Goal: Task Accomplishment & Management: Use online tool/utility

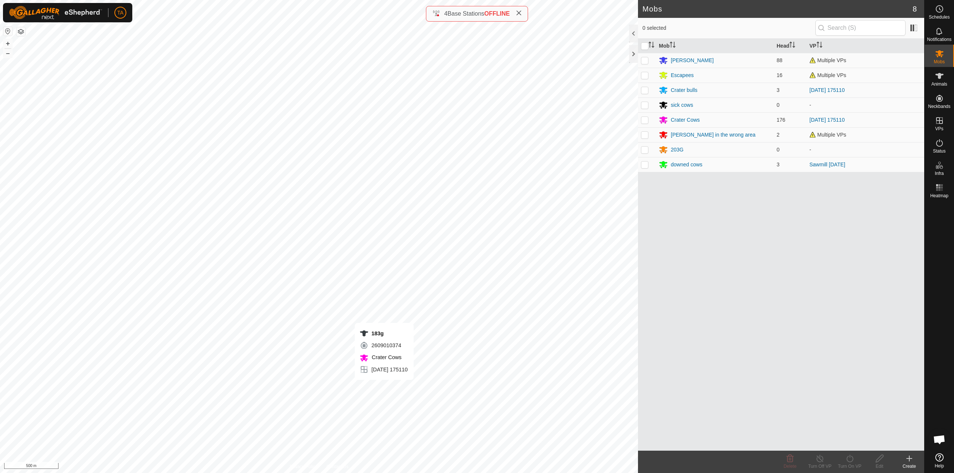
click at [383, 387] on div "183g 2609010374 Crater Cows [DATE] 175110 + – ⇧ i 500 m" at bounding box center [319, 236] width 638 height 473
click at [371, 409] on div "64g 1276103136 Crater Cows [DATE] 175110 + – ⇧ i 500 m" at bounding box center [319, 236] width 638 height 473
click at [939, 86] on span "Animals" at bounding box center [939, 84] width 16 height 4
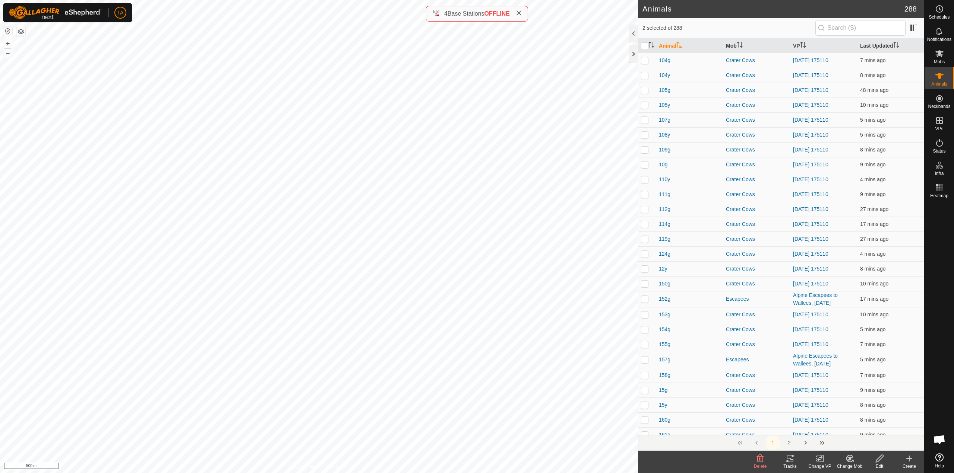
click at [820, 464] on div "Change VP" at bounding box center [820, 466] width 30 height 7
click at [830, 429] on link "Choose VP..." at bounding box center [842, 426] width 74 height 15
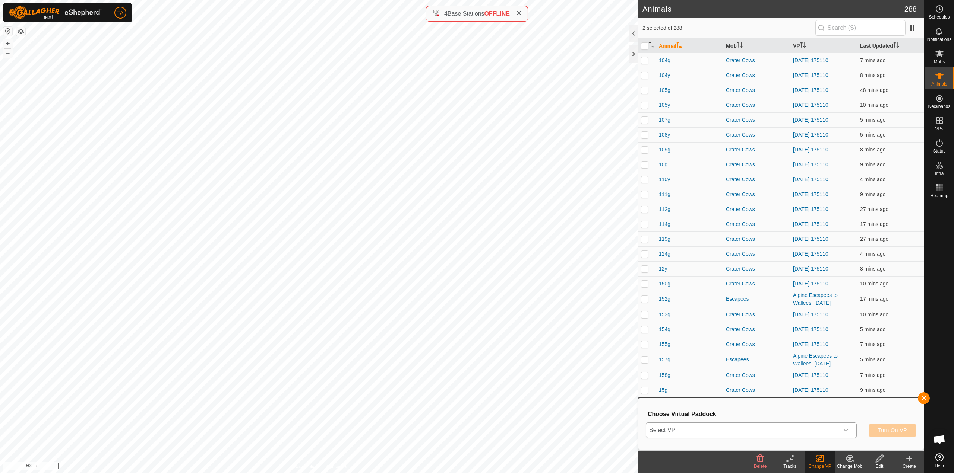
click at [825, 434] on span "Select VP" at bounding box center [742, 430] width 192 height 15
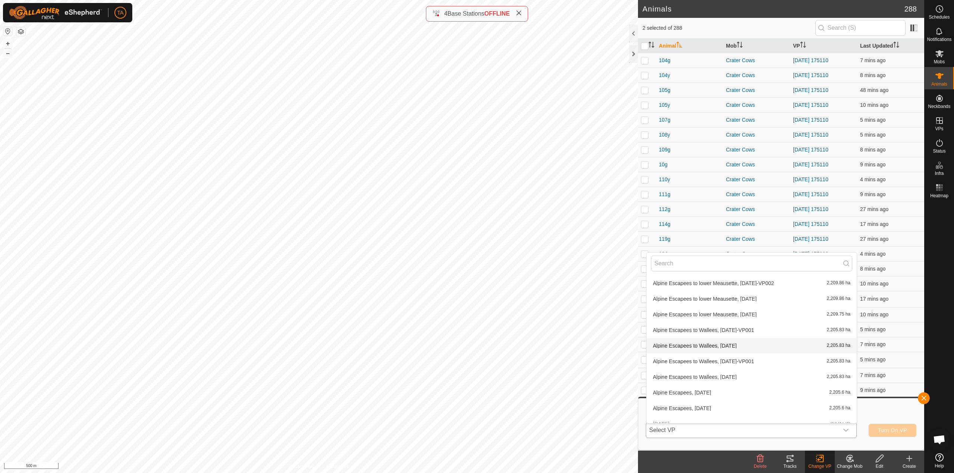
scroll to position [343, 0]
click at [735, 328] on li "Alpine Escapees to Wallees, [DATE] 2,205.83 ha" at bounding box center [751, 332] width 210 height 15
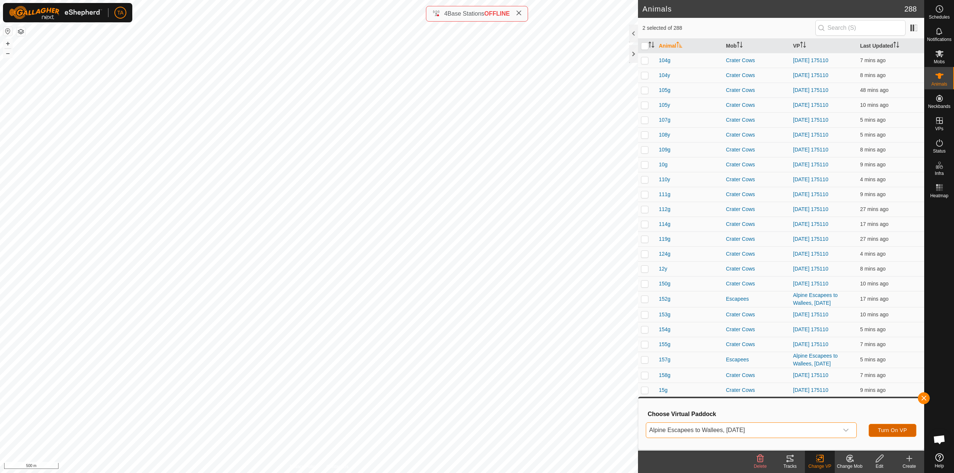
click at [901, 432] on span "Turn On VP" at bounding box center [892, 431] width 29 height 6
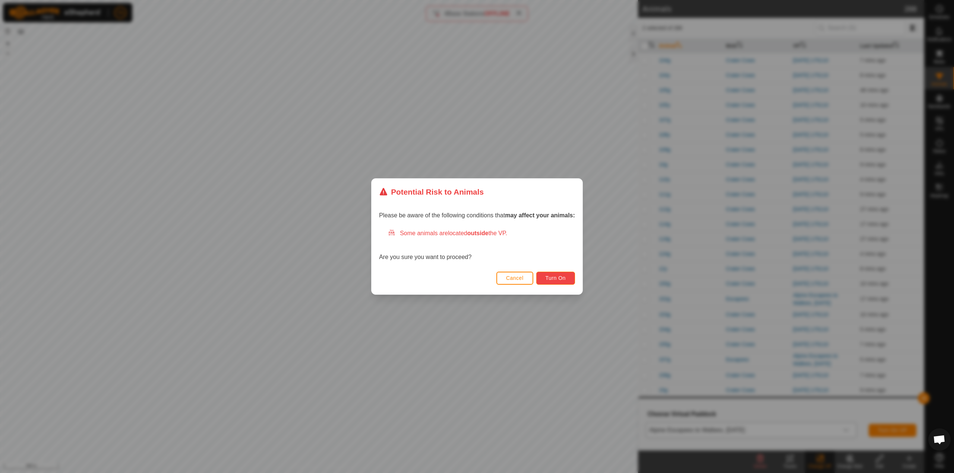
click at [556, 276] on span "Turn On" at bounding box center [555, 278] width 20 height 6
